Goal: Task Accomplishment & Management: Understand process/instructions

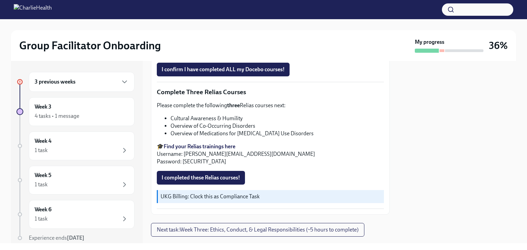
scroll to position [561, 0]
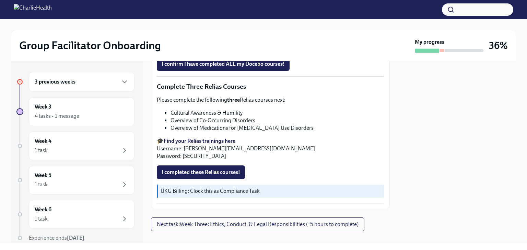
click at [201, 127] on div "Please complete the following three Relias courses next: Cultural Awareness & H…" at bounding box center [270, 128] width 227 height 64
click at [205, 138] on strong "Find your Relias trainings here" at bounding box center [200, 141] width 72 height 7
click at [237, 221] on span "Next task : Week Three: Ethics, Conduct, & Legal Responsibilities (~5 hours to …" at bounding box center [258, 224] width 202 height 7
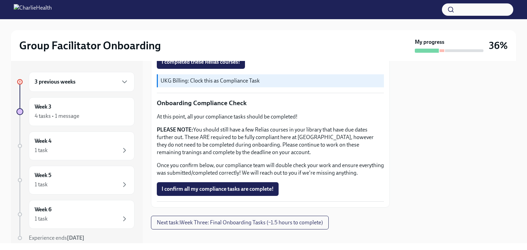
scroll to position [404, 0]
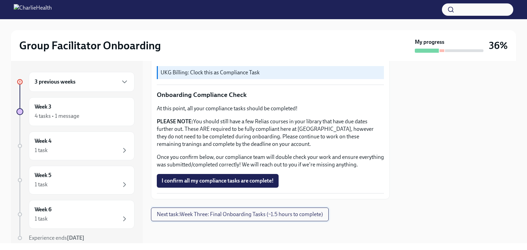
click at [306, 215] on span "Next task : Week Three: Final Onboarding Tasks (~1.5 hours to complete)" at bounding box center [240, 214] width 166 height 7
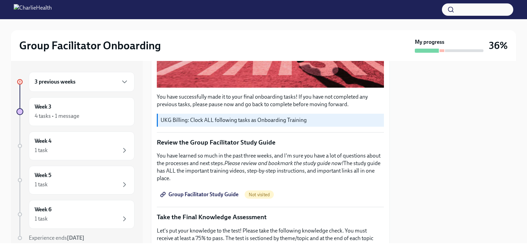
scroll to position [240, 0]
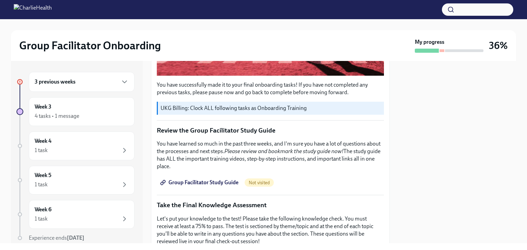
click at [205, 179] on span "Group Facilitator Study Guide" at bounding box center [200, 182] width 77 height 7
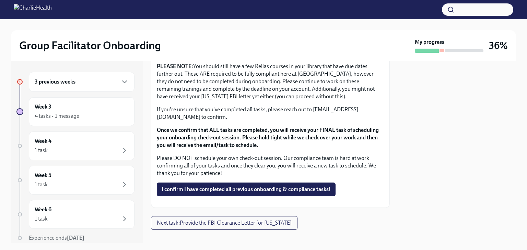
scroll to position [601, 0]
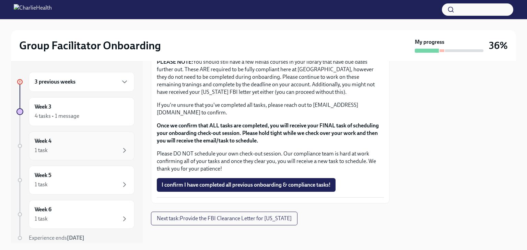
click at [54, 144] on div "Week 4 1 task" at bounding box center [82, 146] width 94 height 17
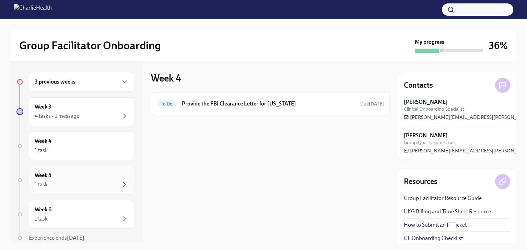
click at [56, 189] on div "Week 5 1 task" at bounding box center [82, 180] width 106 height 29
click at [58, 182] on div "1 task" at bounding box center [82, 185] width 94 height 8
click at [54, 213] on div "Week 6 1 task" at bounding box center [82, 214] width 94 height 17
click at [74, 81] on h6 "3 previous weeks" at bounding box center [55, 82] width 41 height 8
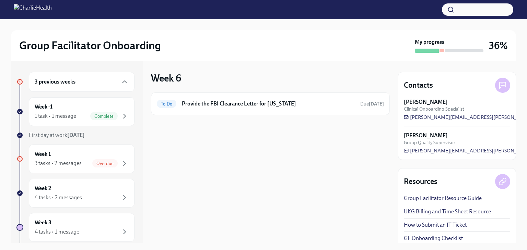
click at [64, 85] on div "3 previous weeks" at bounding box center [82, 82] width 94 height 8
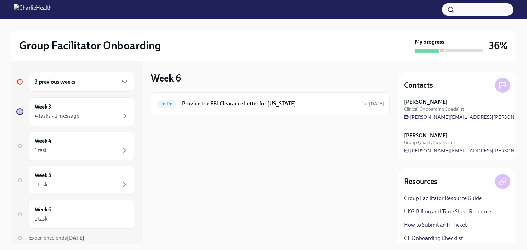
click at [66, 82] on h6 "3 previous weeks" at bounding box center [55, 82] width 41 height 8
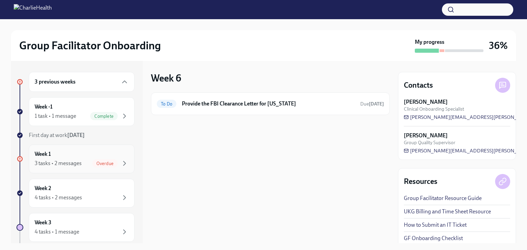
click at [83, 158] on div "Week 1 3 tasks • 2 messages Overdue" at bounding box center [82, 159] width 94 height 17
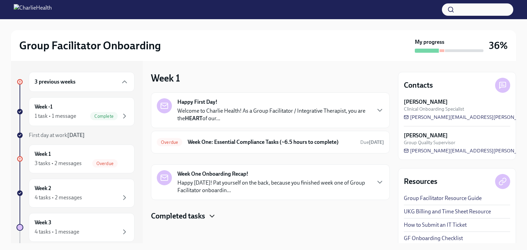
click at [214, 213] on icon "button" at bounding box center [212, 216] width 8 height 8
